Goal: Navigation & Orientation: Find specific page/section

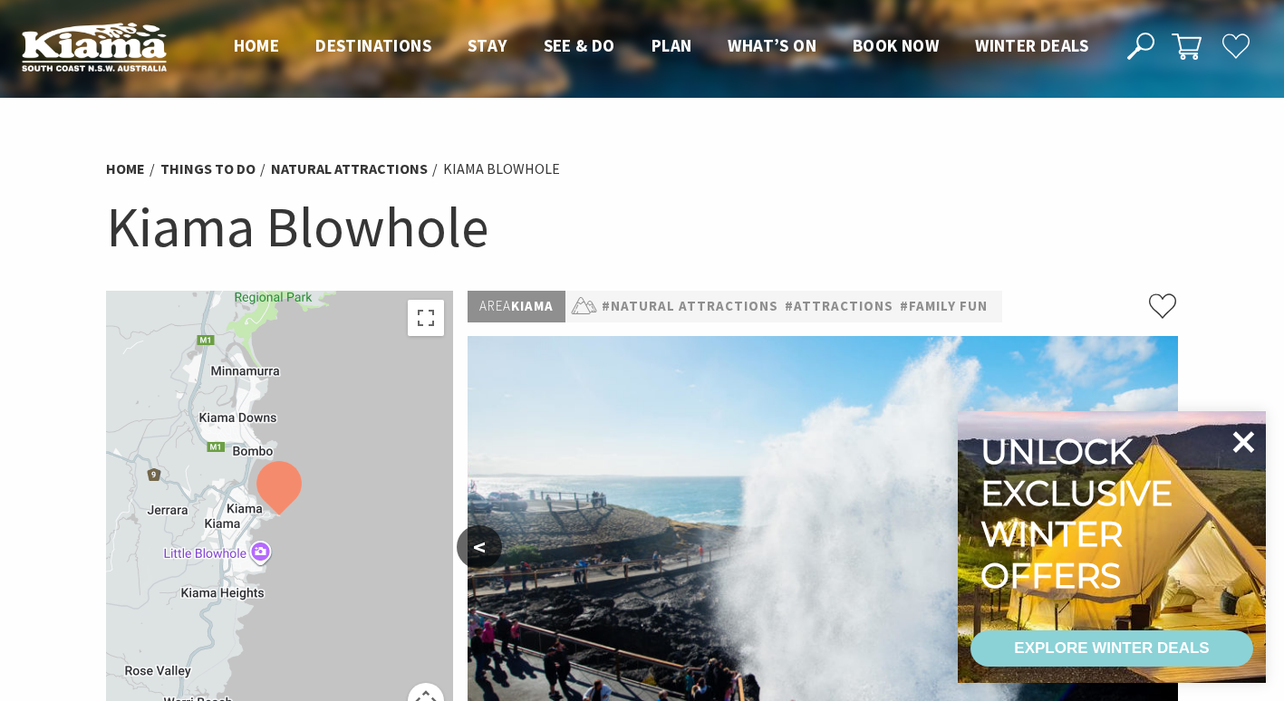
click at [1245, 450] on icon at bounding box center [1244, 443] width 44 height 44
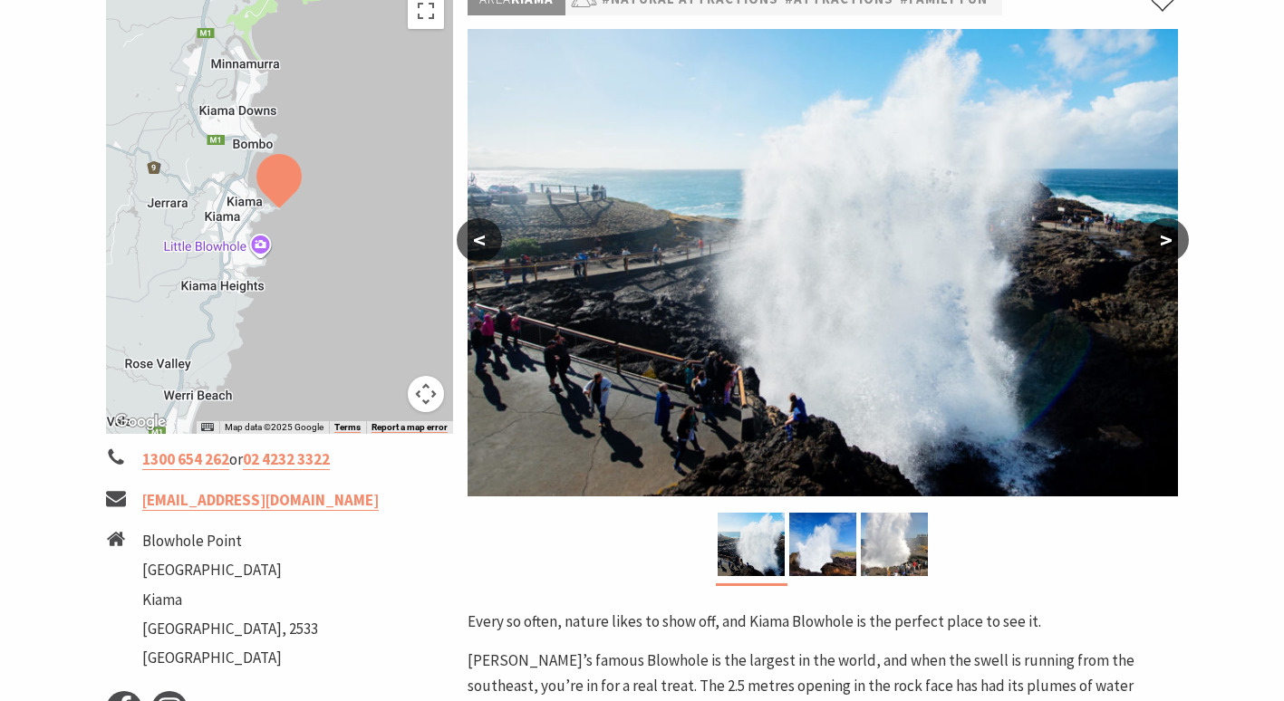
scroll to position [272, 0]
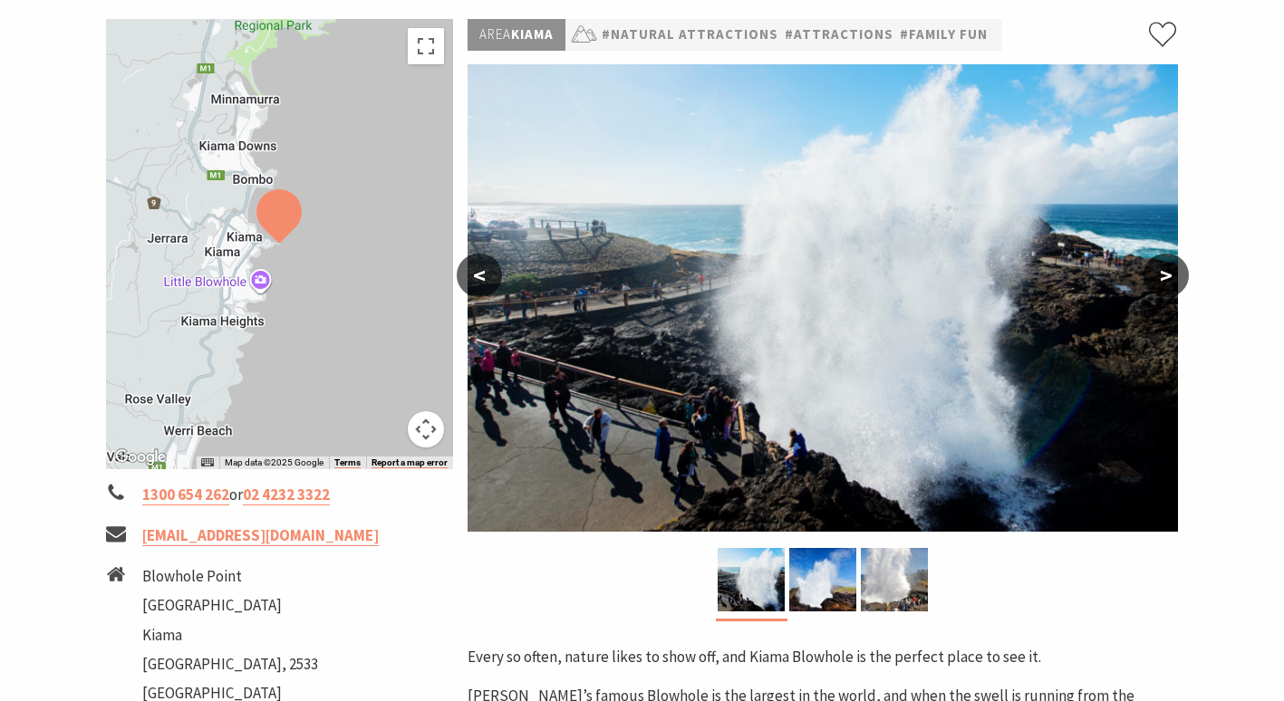
click at [1172, 276] on button ">" at bounding box center [1166, 276] width 45 height 44
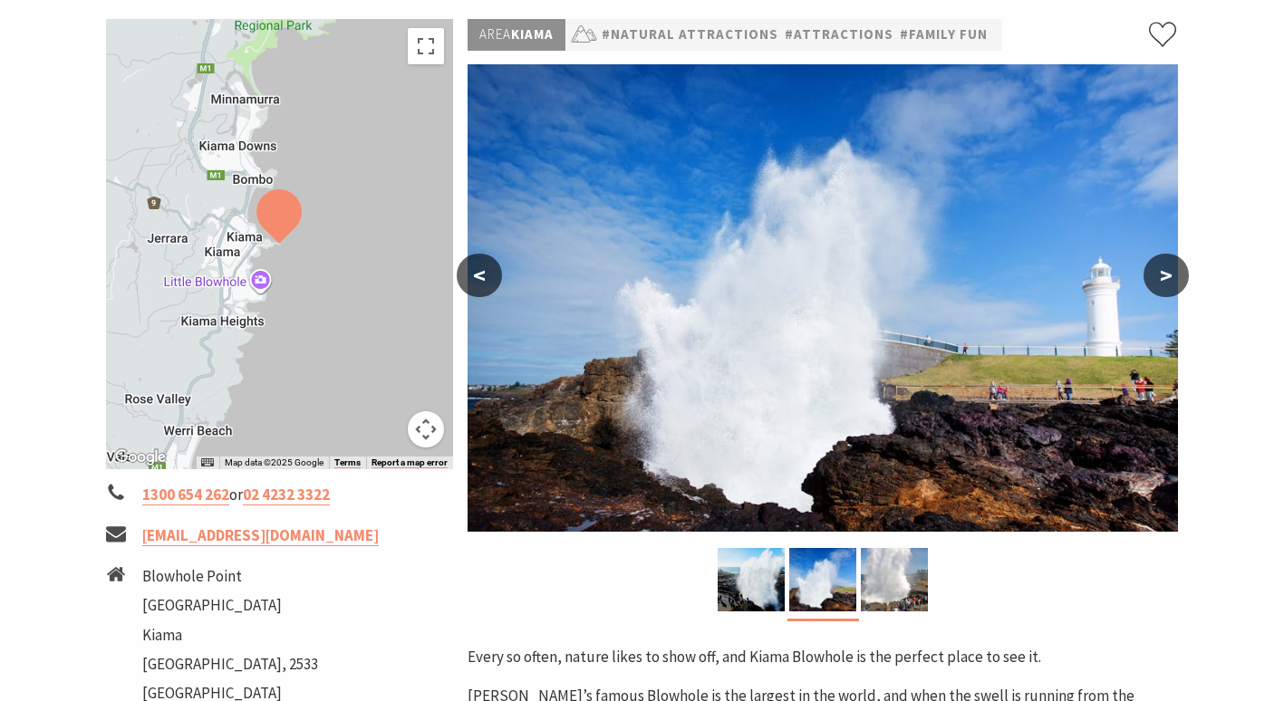
click at [1172, 276] on button ">" at bounding box center [1166, 276] width 45 height 44
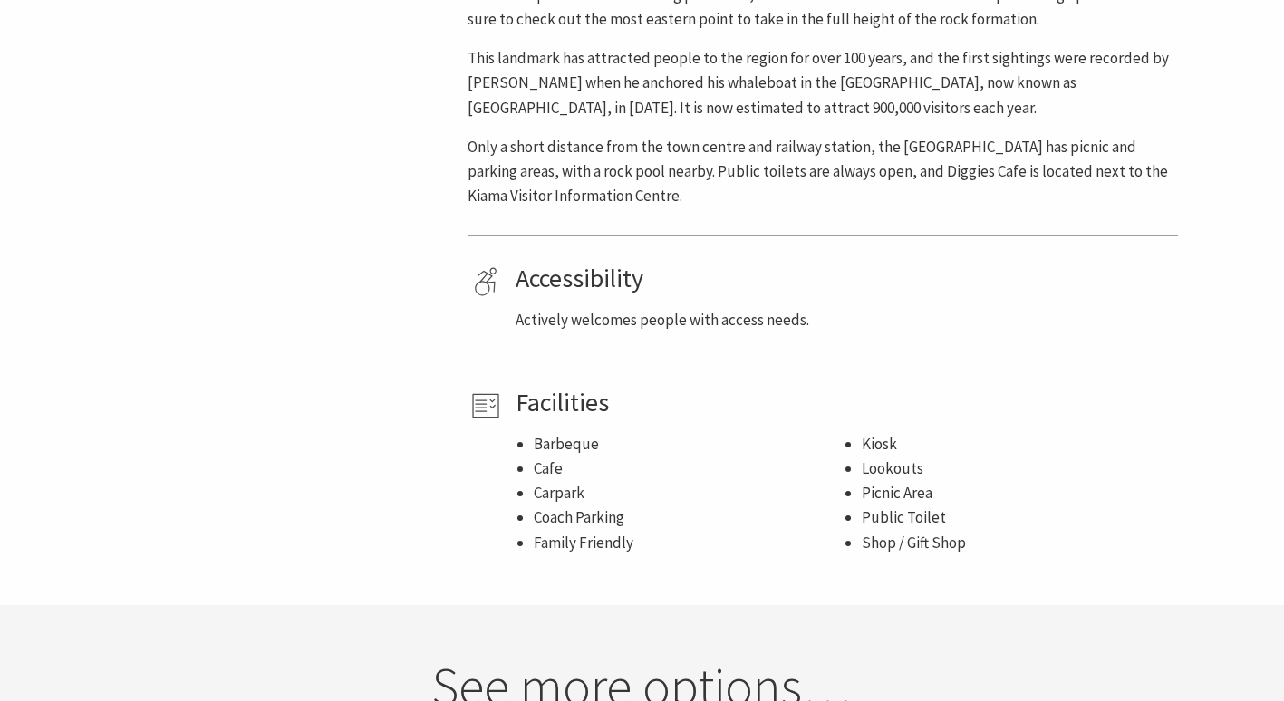
scroll to position [816, 0]
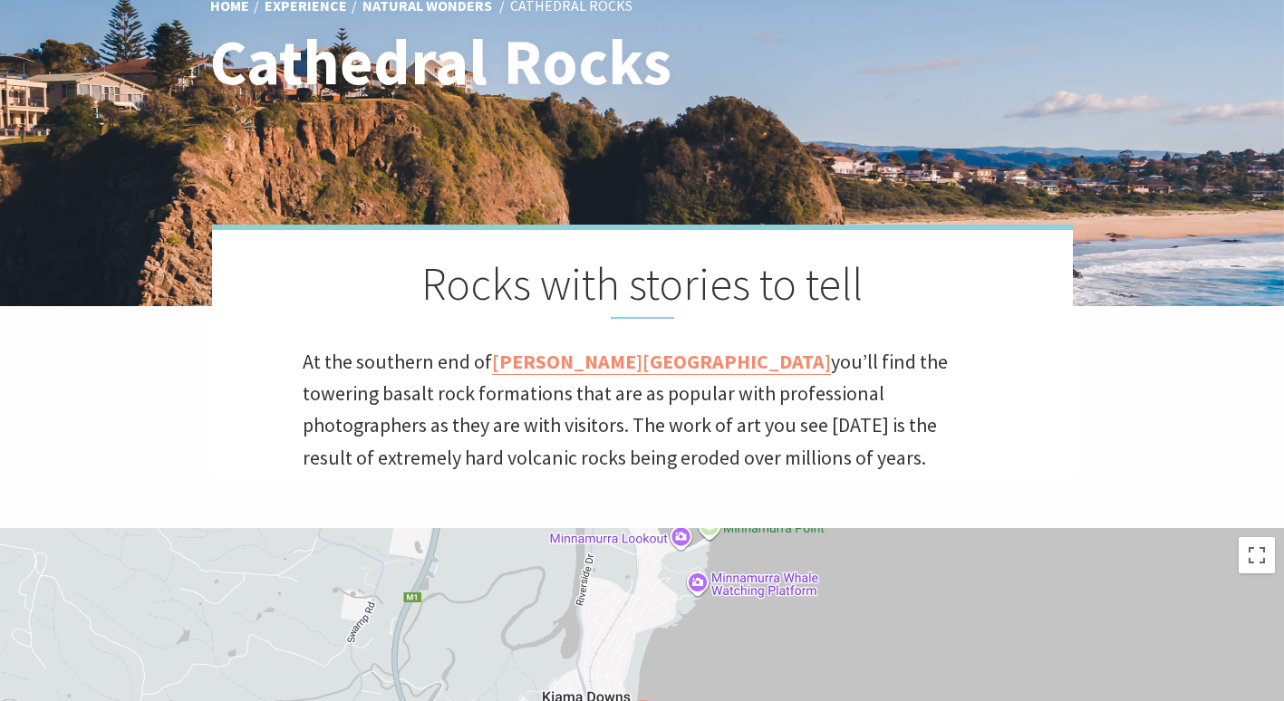
scroll to position [91, 0]
